Goal: Task Accomplishment & Management: Complete application form

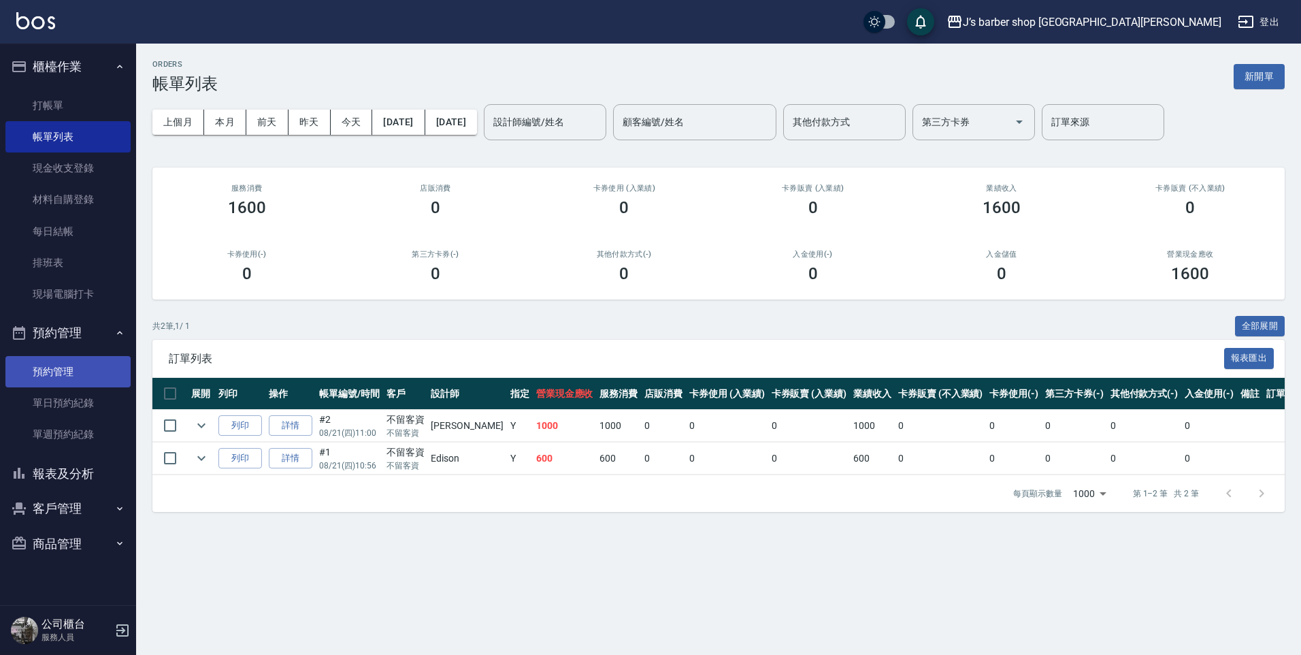
click at [71, 368] on link "預約管理" at bounding box center [67, 371] width 125 height 31
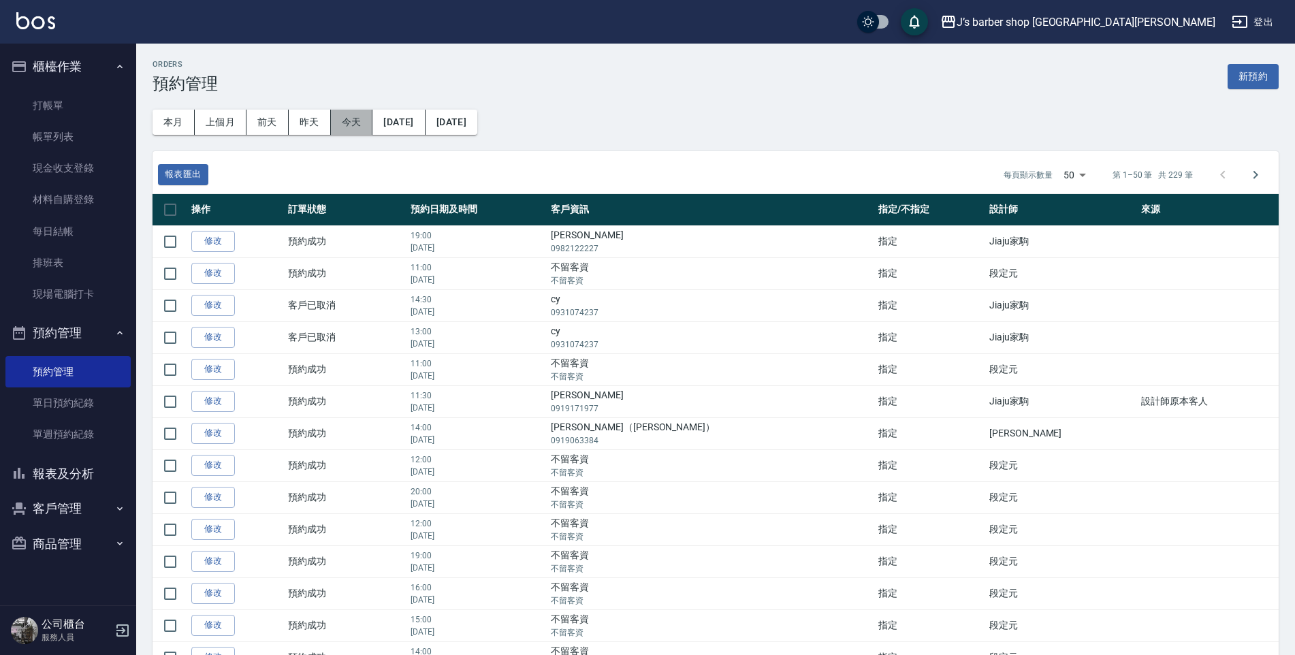
click at [348, 126] on button "今天" at bounding box center [352, 122] width 42 height 25
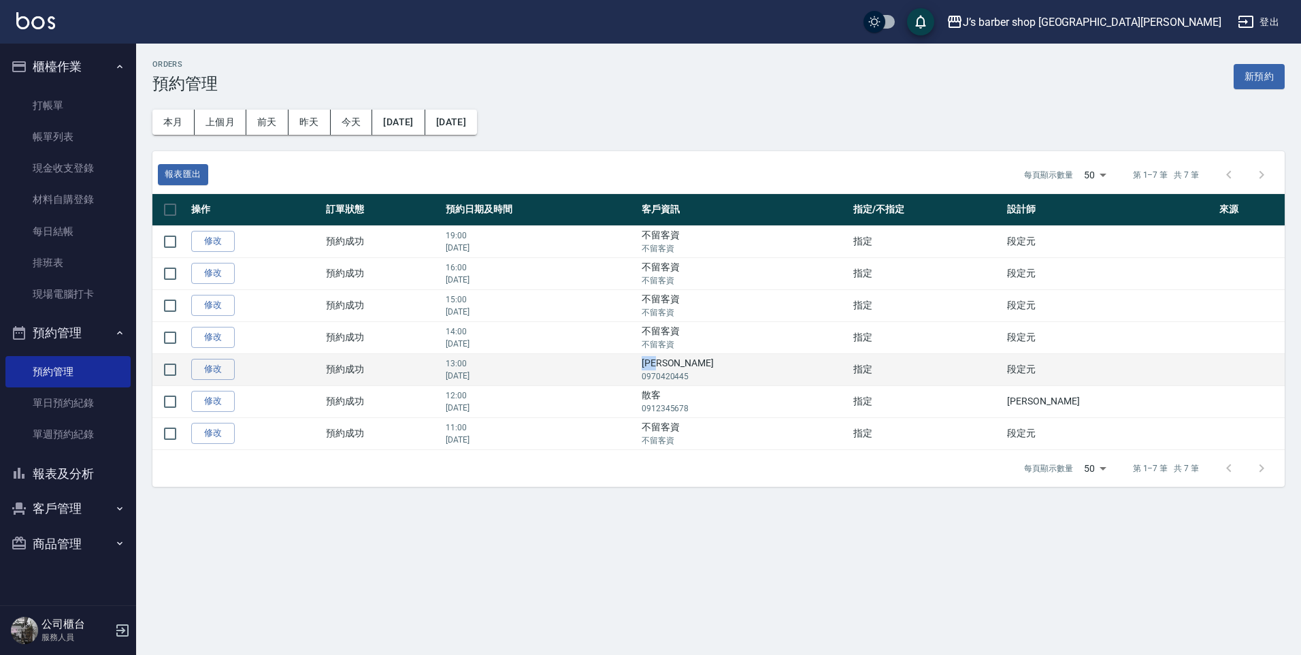
drag, startPoint x: 717, startPoint y: 363, endPoint x: 764, endPoint y: 365, distance: 47.7
click at [764, 365] on td "[PERSON_NAME]0970420445" at bounding box center [744, 369] width 212 height 32
copy td "[PERSON_NAME]"
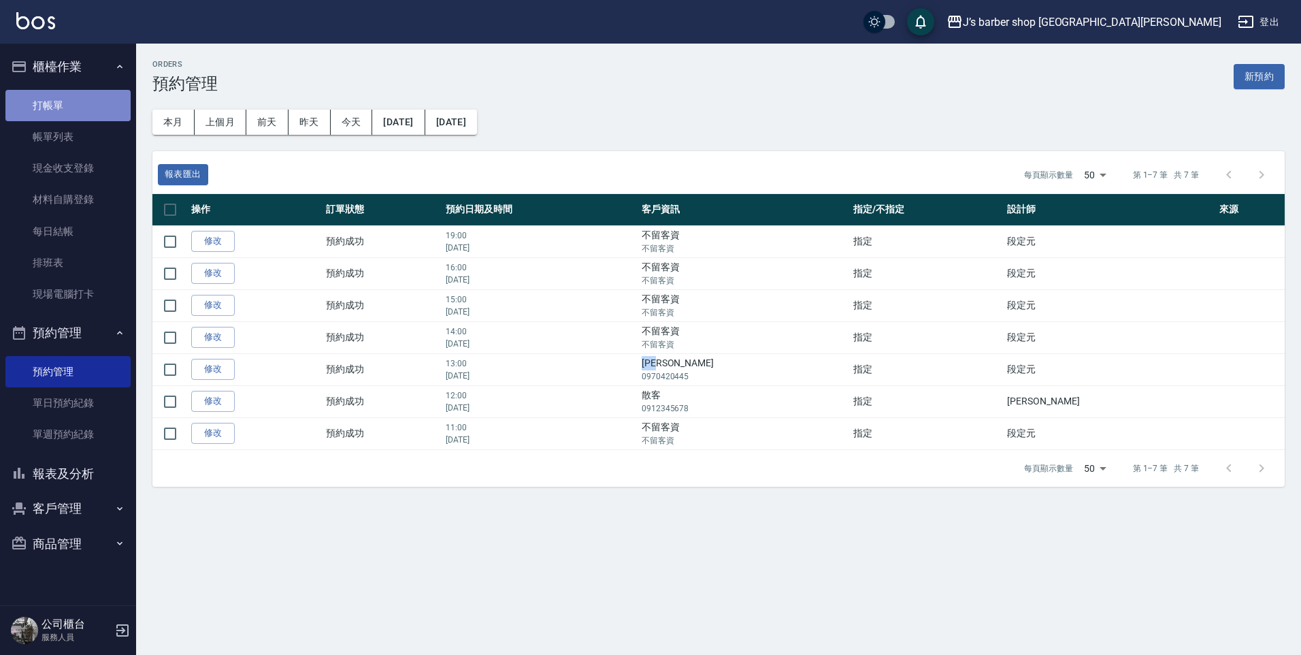
click at [71, 99] on link "打帳單" at bounding box center [67, 105] width 125 height 31
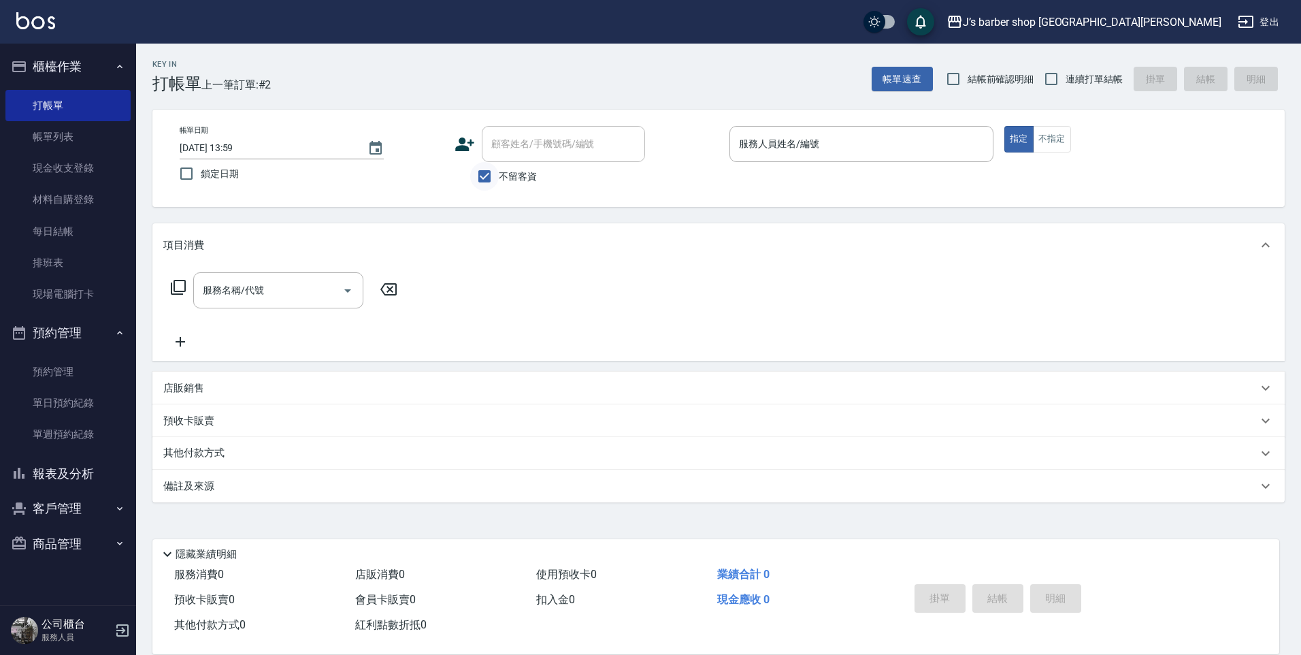
drag, startPoint x: 497, startPoint y: 174, endPoint x: 512, endPoint y: 152, distance: 25.9
click at [498, 173] on input "不留客資" at bounding box center [484, 176] width 29 height 29
checkbox input "false"
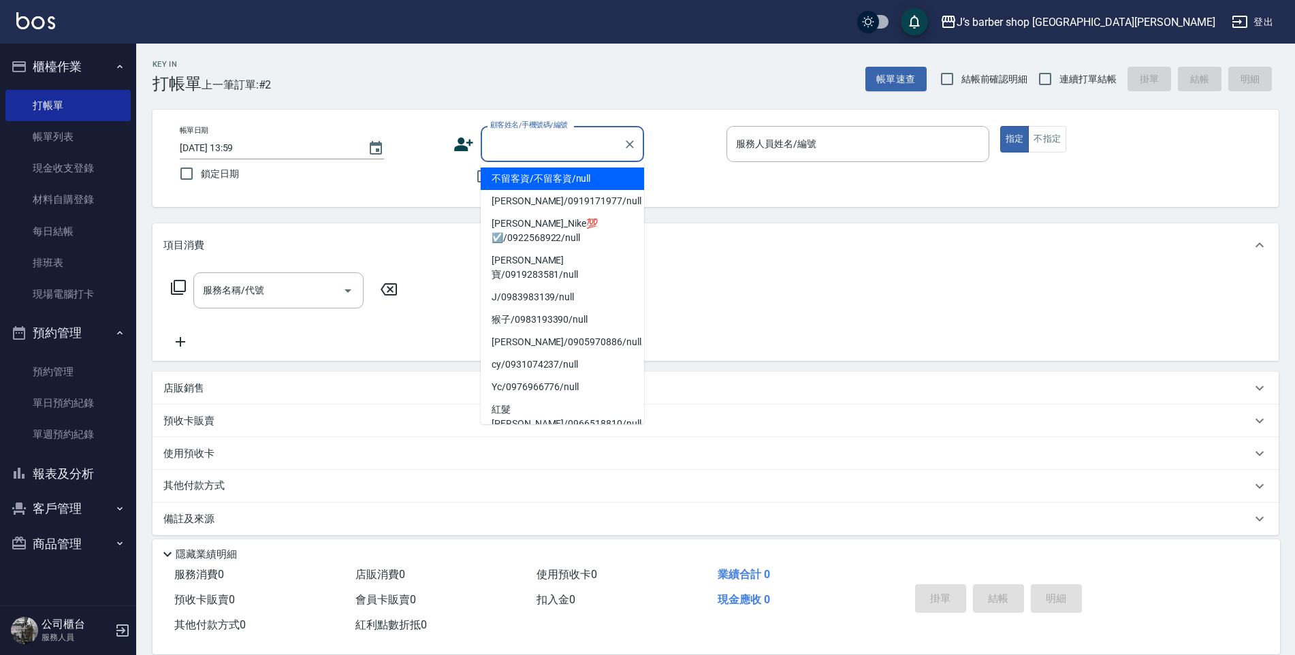
click at [517, 148] on input "顧客姓名/手機號碼/編號" at bounding box center [552, 144] width 131 height 24
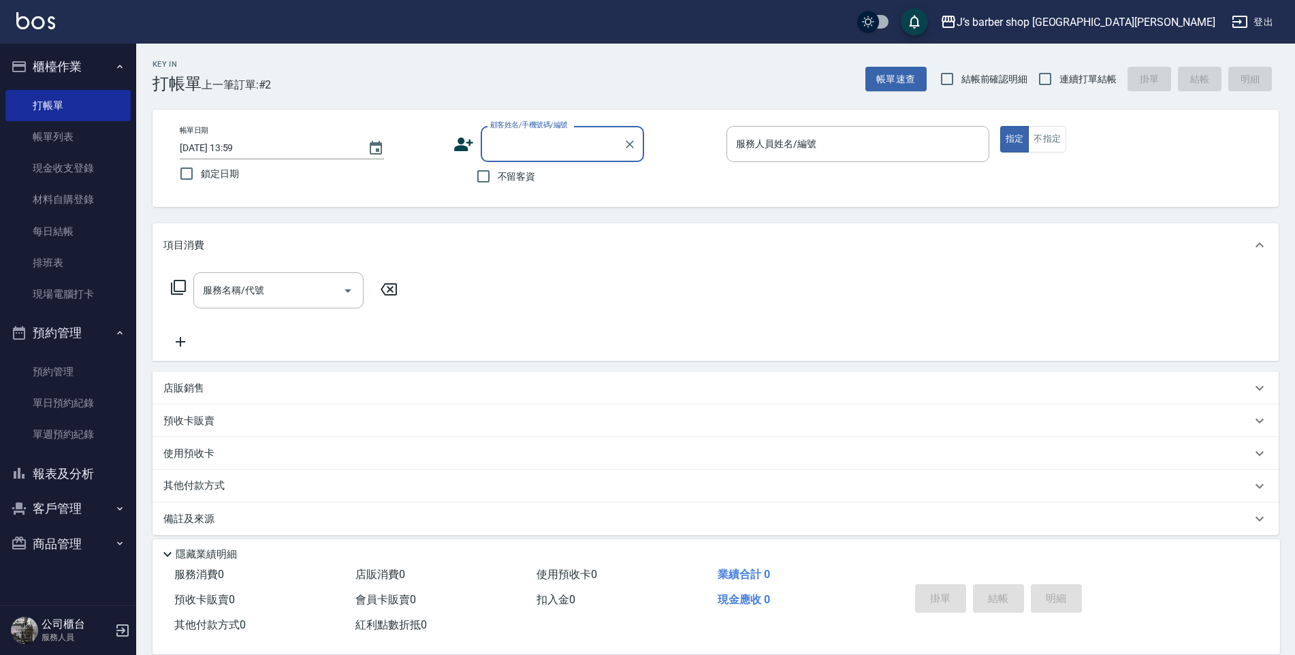
paste input "[PERSON_NAME]"
click at [559, 180] on li "[PERSON_NAME]/0970420445/null" at bounding box center [562, 178] width 163 height 22
type input "[PERSON_NAME]/0970420445/null"
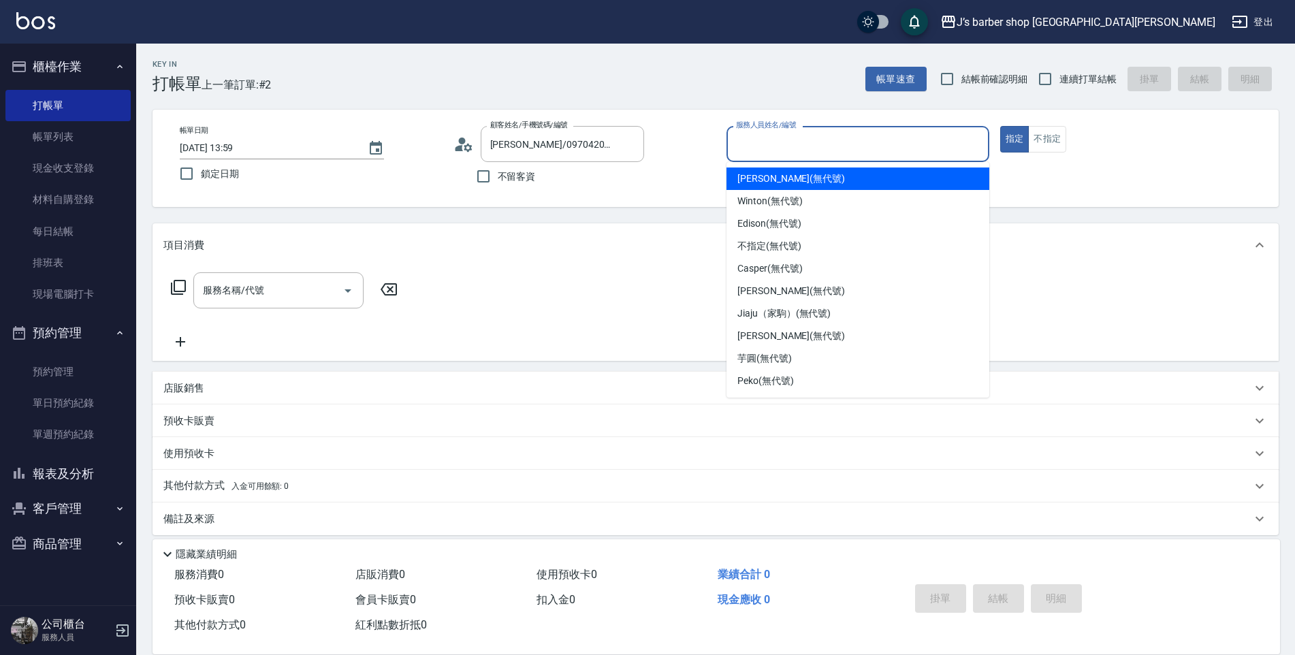
click at [739, 146] on input "服務人員姓名/編號" at bounding box center [857, 144] width 250 height 24
click at [783, 179] on span "[PERSON_NAME] (無代號)" at bounding box center [791, 179] width 108 height 14
type input "[PERSON_NAME](無代號)"
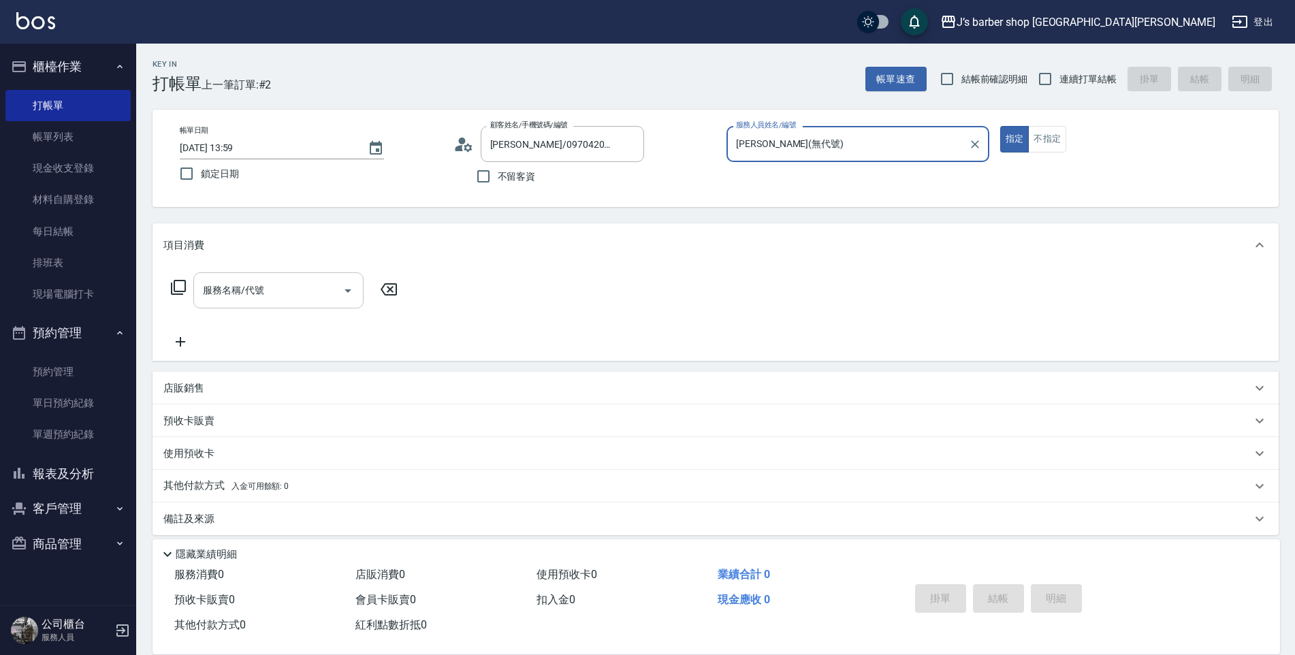
click at [299, 286] on input "服務名稱/代號" at bounding box center [267, 290] width 137 height 24
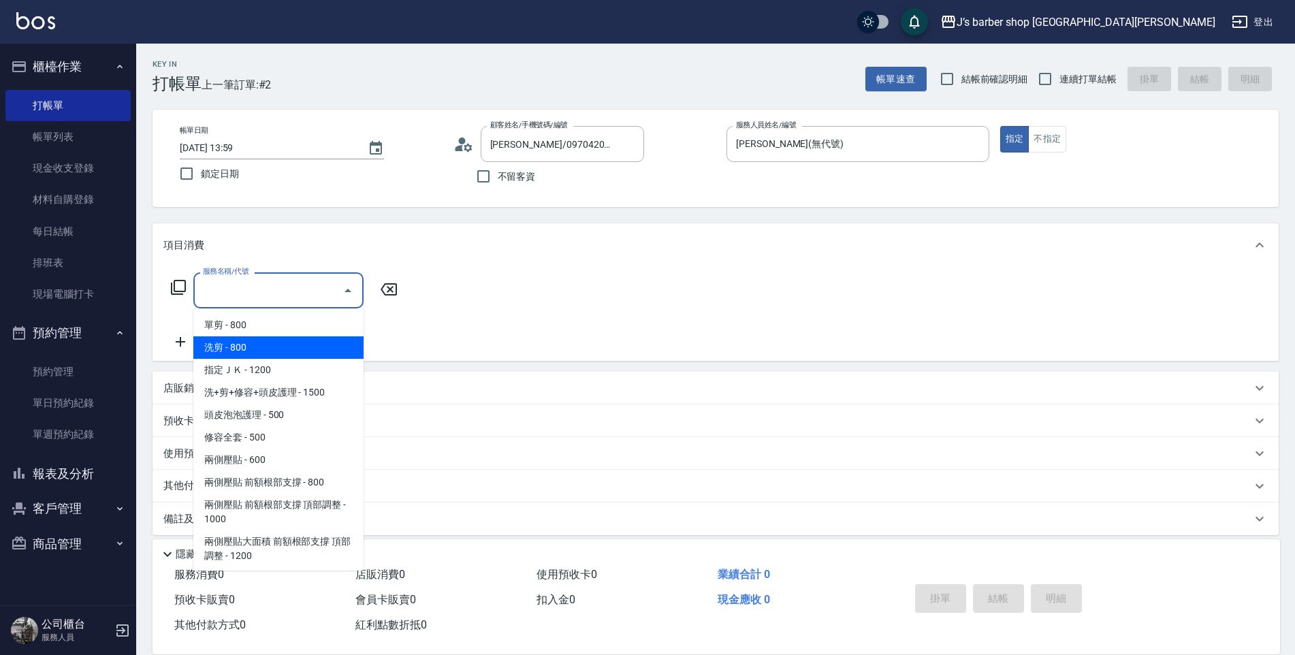
click at [297, 349] on span "洗剪 - 800" at bounding box center [278, 347] width 170 height 22
type input "洗剪(101)"
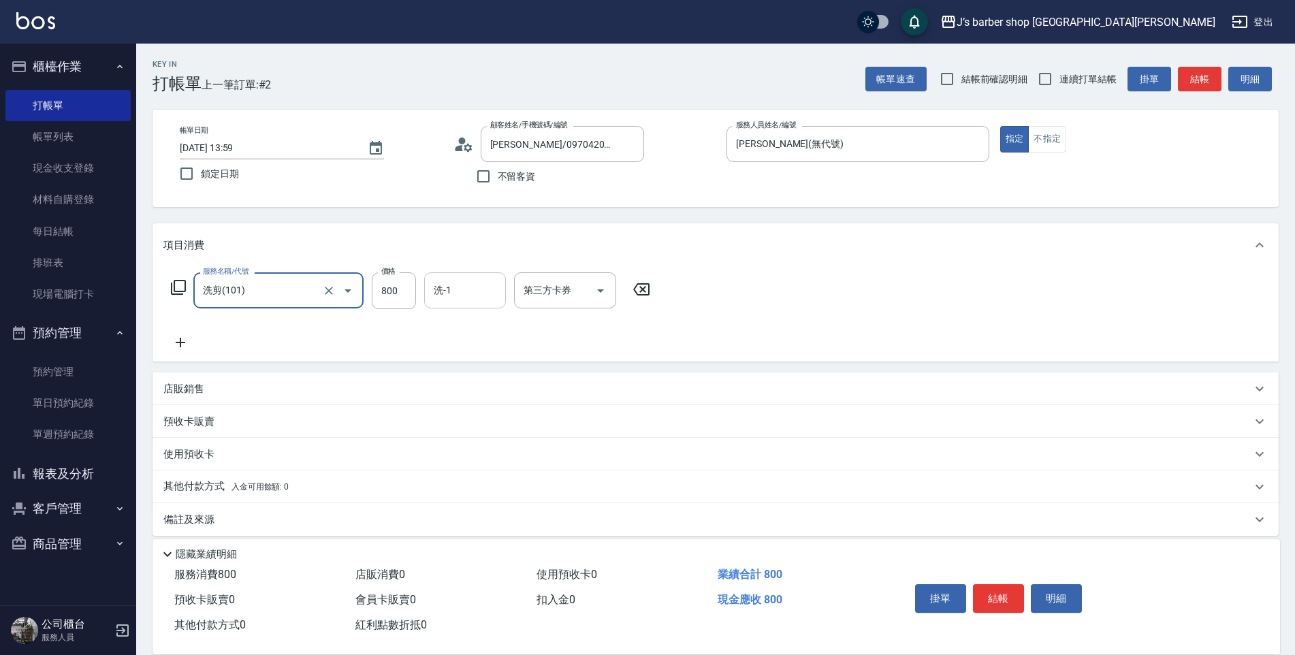
click at [451, 297] on input "洗-1" at bounding box center [464, 290] width 69 height 24
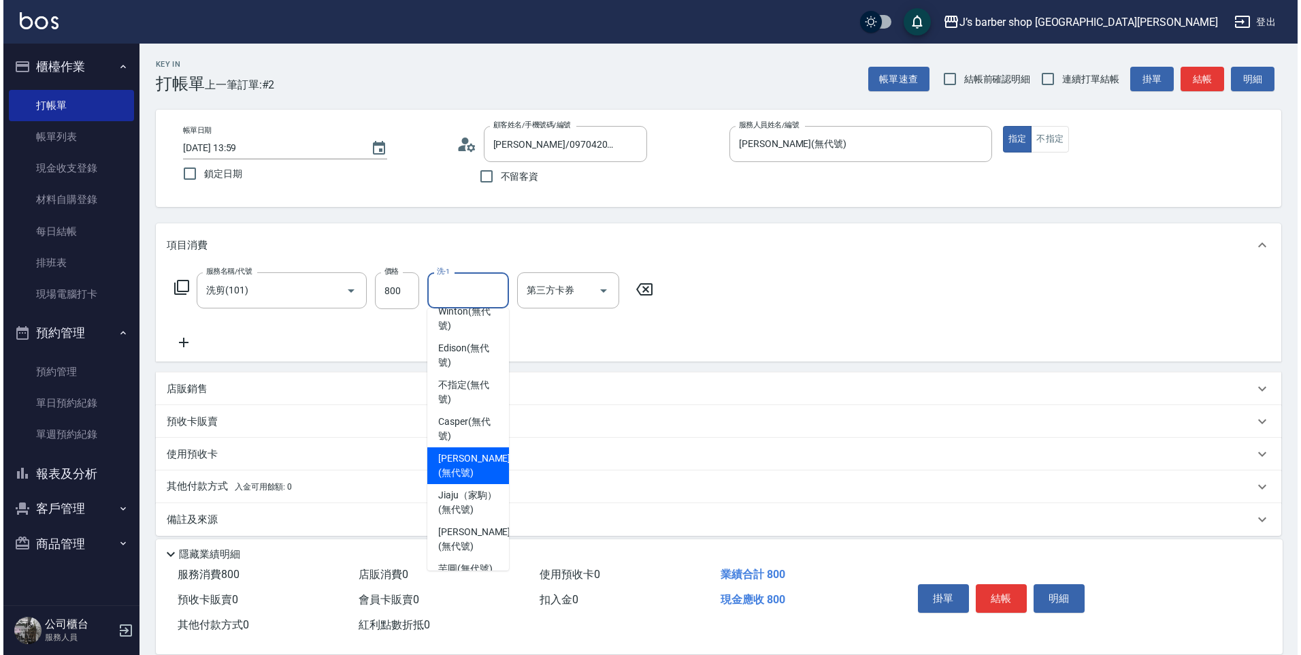
scroll to position [116, 0]
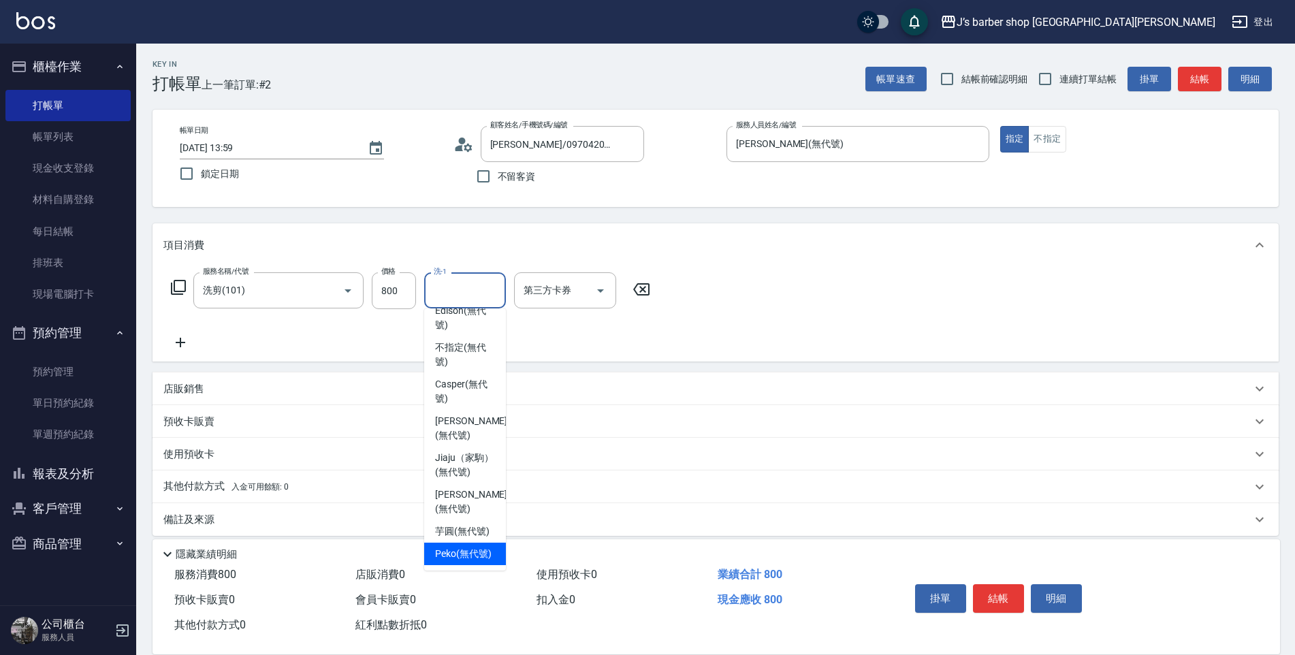
click at [474, 542] on div "Peko (無代號)" at bounding box center [465, 553] width 82 height 22
type input "Peko(無代號)"
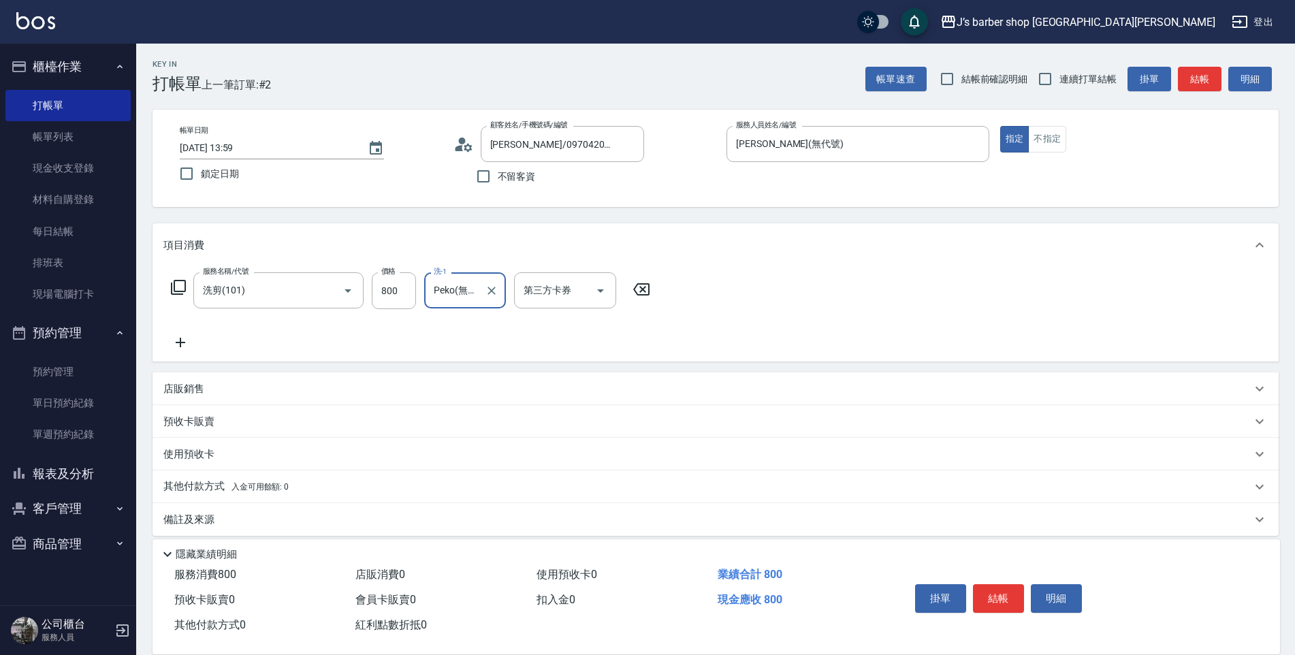
click at [726, 301] on div "服務名稱/代號 洗剪(101) 服務名稱/代號 價格 800 價格 洗-1 Peko(無代號) 洗-1 第三方卡券 第三方卡券" at bounding box center [715, 314] width 1126 height 95
click at [996, 585] on button "結帳" at bounding box center [998, 598] width 51 height 29
